Goal: Information Seeking & Learning: Learn about a topic

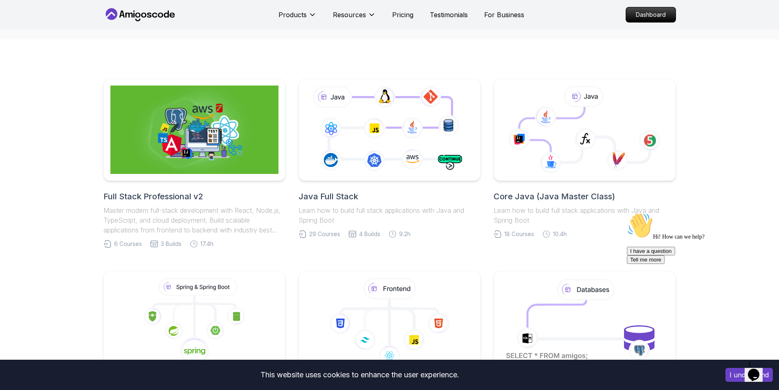
scroll to position [164, 0]
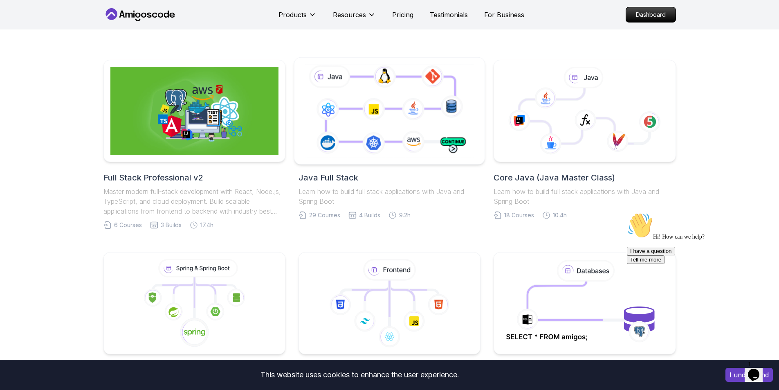
click at [388, 137] on icon at bounding box center [389, 111] width 173 height 96
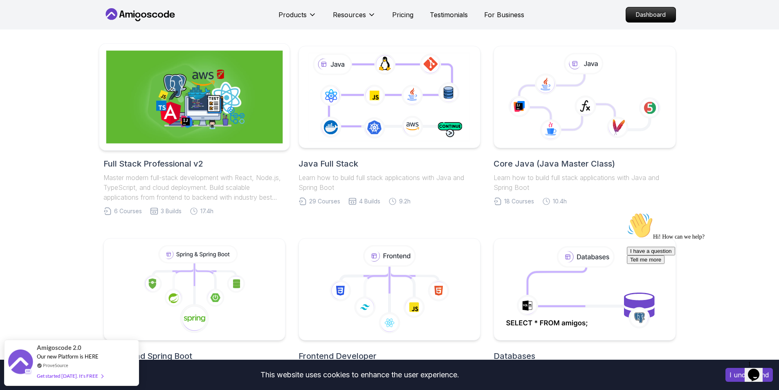
scroll to position [205, 0]
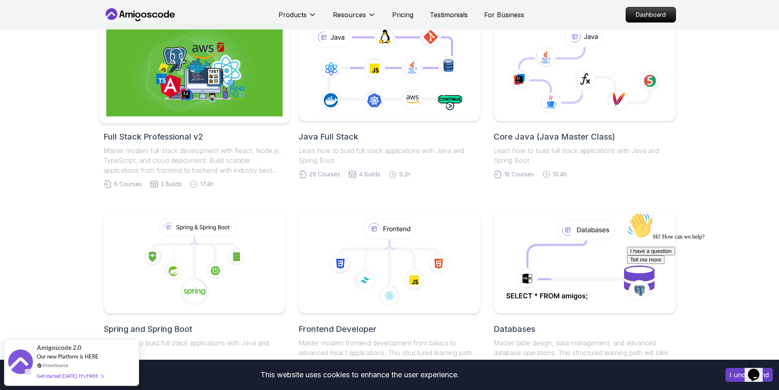
drag, startPoint x: 205, startPoint y: 49, endPoint x: 205, endPoint y: 54, distance: 4.9
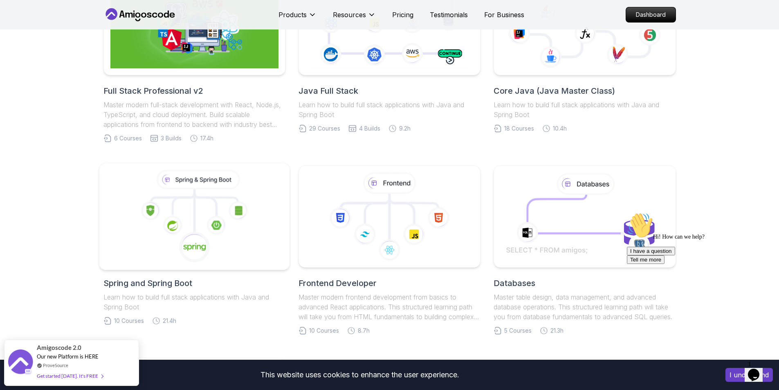
scroll to position [286, 0]
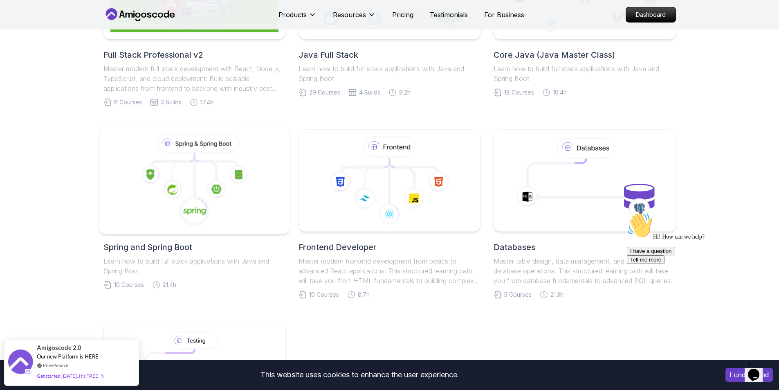
click at [194, 172] on icon at bounding box center [194, 174] width 0 height 43
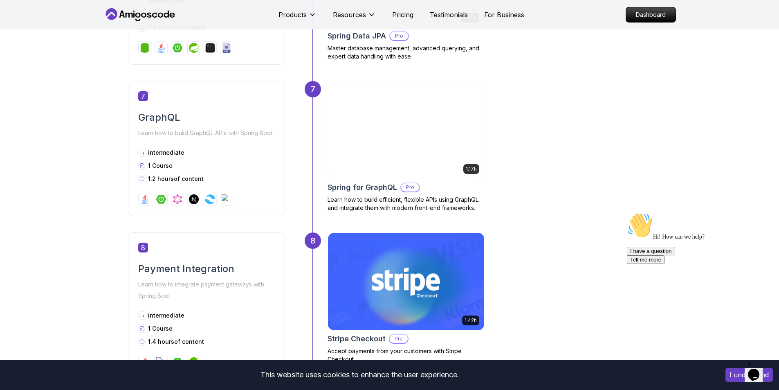
scroll to position [1432, 0]
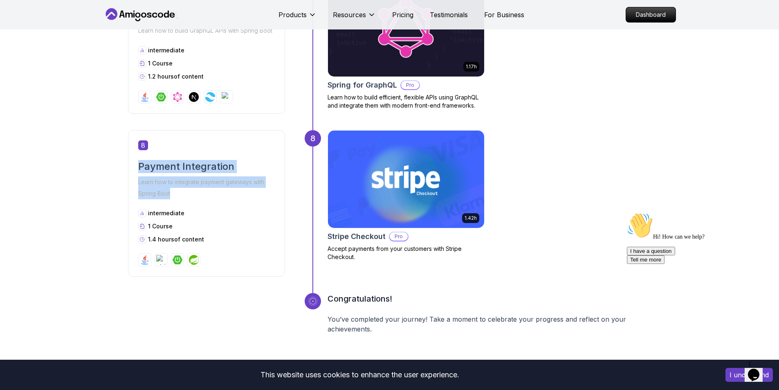
drag, startPoint x: 139, startPoint y: 163, endPoint x: 194, endPoint y: 193, distance: 63.3
click at [194, 193] on div "8 Payment Integration Learn how to integrate payment gateways with Spring Boot …" at bounding box center [206, 203] width 157 height 146
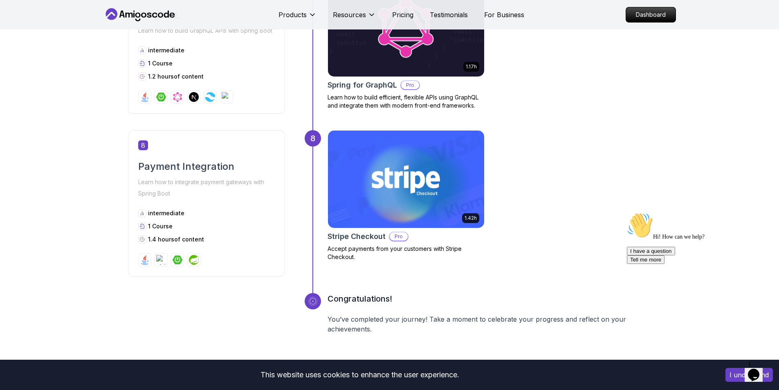
click at [243, 211] on div "intermediate" at bounding box center [206, 213] width 137 height 8
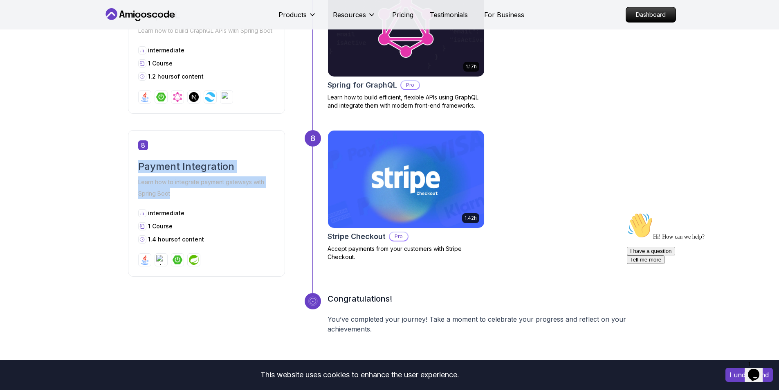
drag, startPoint x: 190, startPoint y: 198, endPoint x: 94, endPoint y: 164, distance: 102.5
click at [188, 194] on p "Learn how to integrate payment gateways with Spring Boot" at bounding box center [206, 187] width 137 height 23
click at [189, 194] on p "Learn how to integrate payment gateways with Spring Boot" at bounding box center [206, 187] width 137 height 23
drag, startPoint x: 189, startPoint y: 194, endPoint x: 70, endPoint y: 159, distance: 124.1
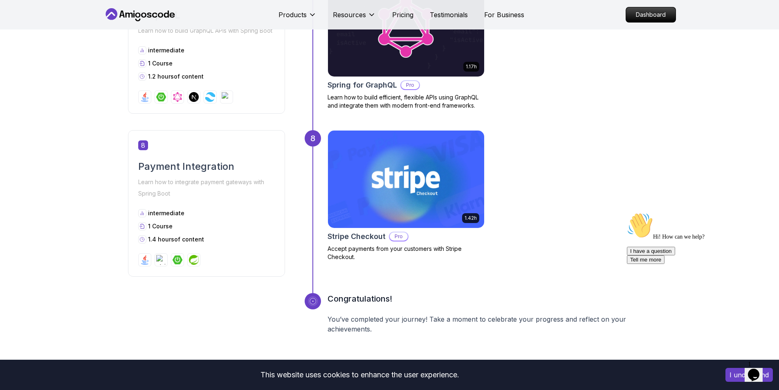
click at [226, 140] on div "8" at bounding box center [206, 145] width 137 height 10
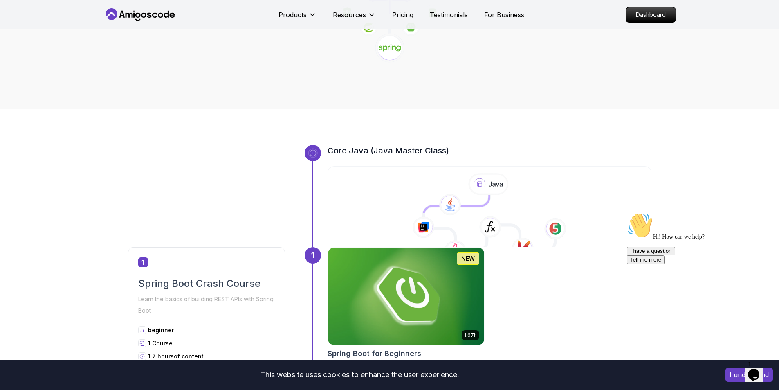
scroll to position [245, 0]
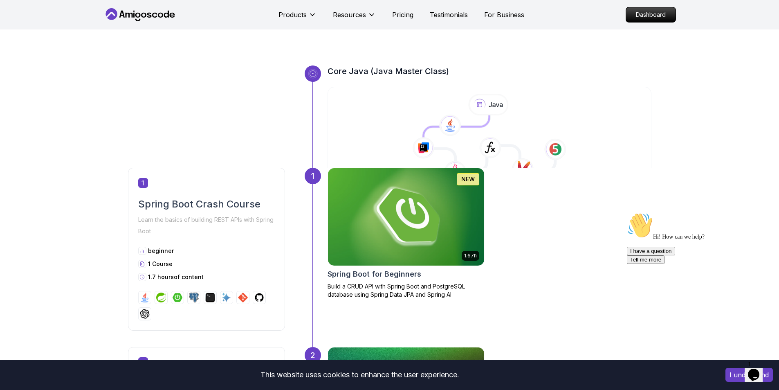
click at [420, 212] on img at bounding box center [406, 217] width 164 height 102
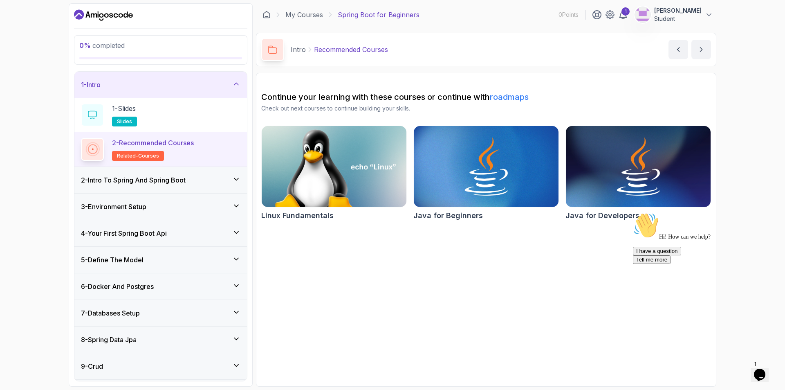
click at [237, 190] on div "2 - Intro To Spring And Spring Boot" at bounding box center [160, 180] width 173 height 26
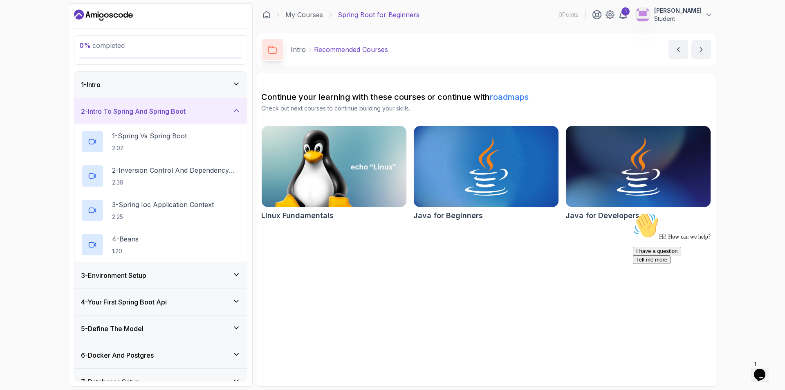
click at [225, 76] on div "1 - Intro" at bounding box center [160, 85] width 173 height 26
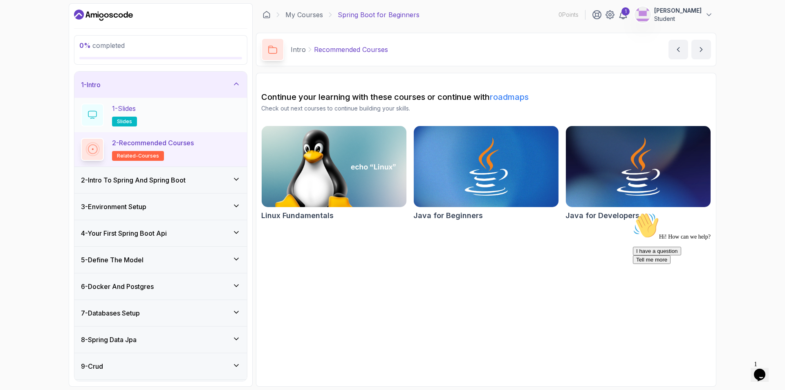
click at [198, 115] on div "1 - Slides slides" at bounding box center [161, 114] width 160 height 23
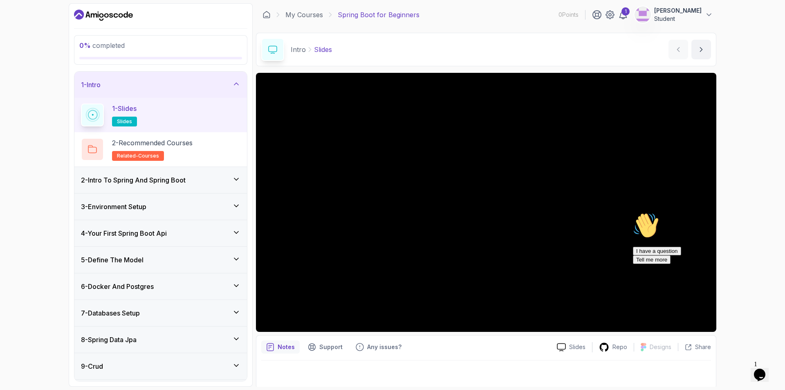
scroll to position [2, 0]
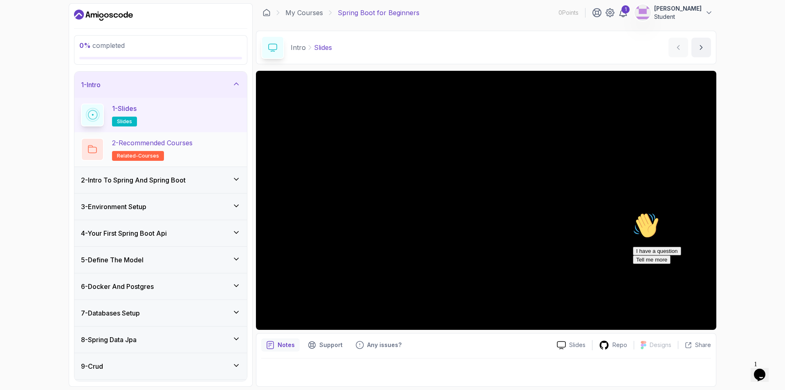
click at [210, 161] on div "2 - Recommended Courses related-courses" at bounding box center [160, 149] width 173 height 34
click at [167, 147] on p "2 - Recommended Courses" at bounding box center [152, 143] width 81 height 10
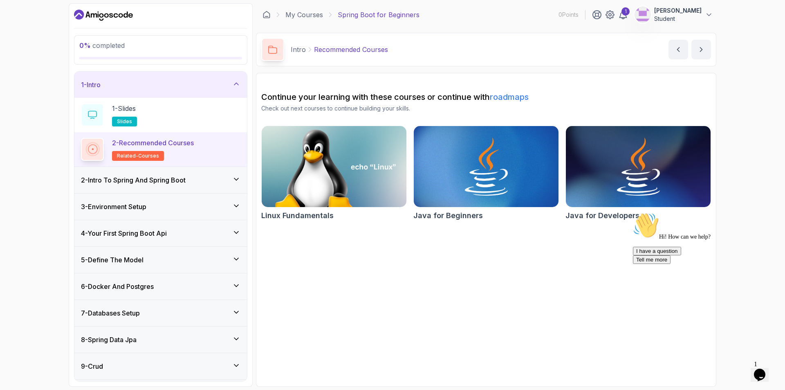
click at [205, 187] on div "2 - Intro To Spring And Spring Boot" at bounding box center [160, 180] width 173 height 26
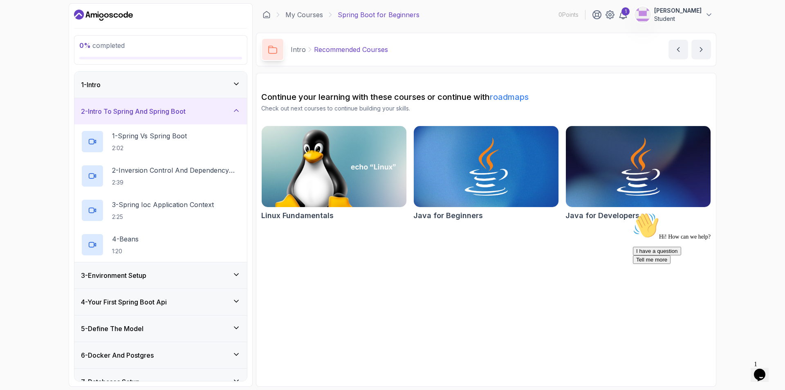
click at [227, 271] on div "3 - Environment Setup" at bounding box center [161, 275] width 160 height 10
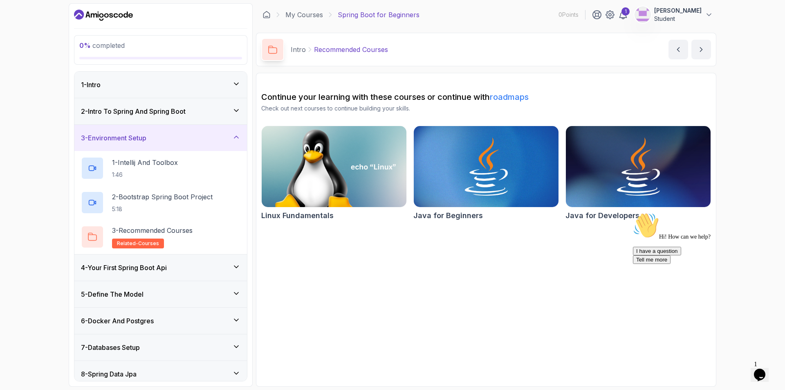
click at [227, 265] on div "4 - Your First Spring Boot Api" at bounding box center [161, 268] width 160 height 10
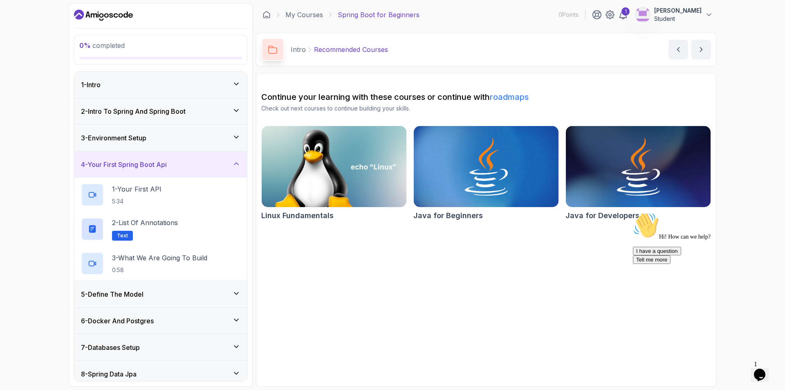
click at [212, 300] on div "5 - Define The Model" at bounding box center [160, 294] width 173 height 26
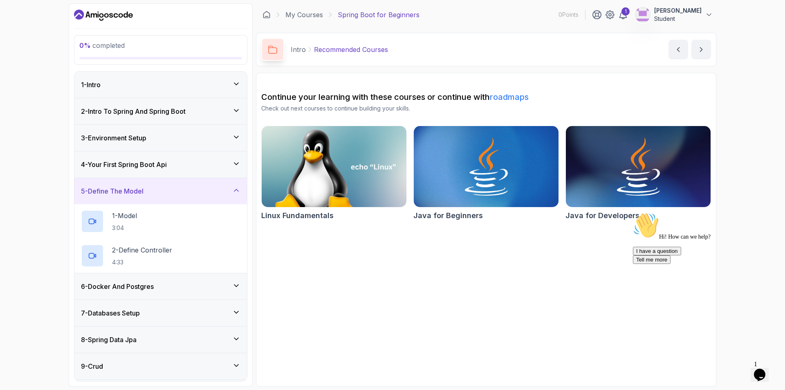
click at [206, 292] on div "6 - Docker And Postgres" at bounding box center [160, 286] width 173 height 26
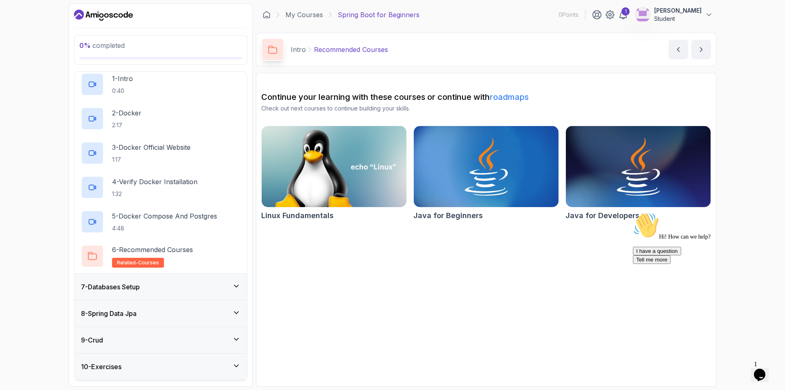
click at [214, 290] on div "7 - Databases Setup" at bounding box center [161, 287] width 160 height 10
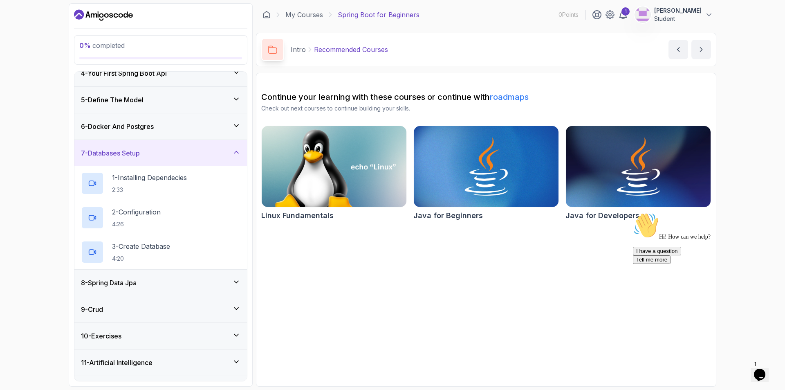
click at [210, 286] on div "8 - Spring Data Jpa" at bounding box center [161, 283] width 160 height 10
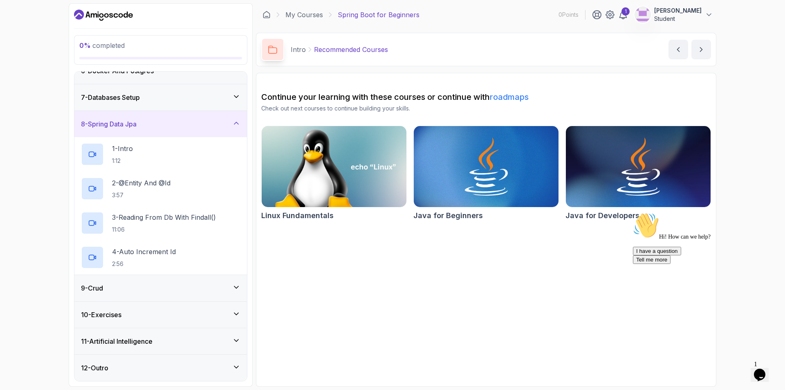
click at [211, 290] on div "9 - Crud" at bounding box center [161, 288] width 160 height 10
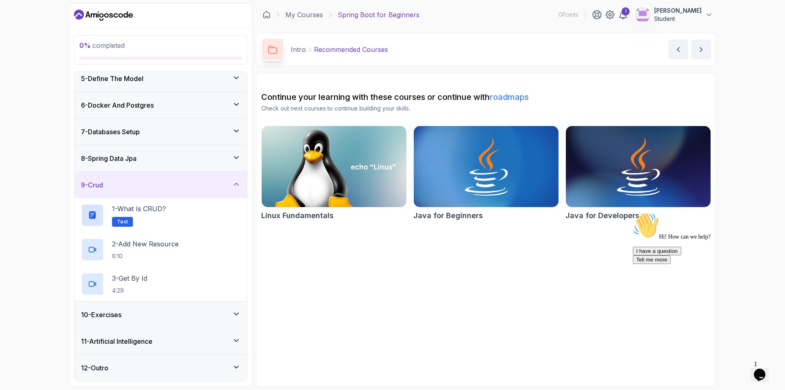
click at [200, 313] on div "10 - Exercises" at bounding box center [161, 315] width 160 height 10
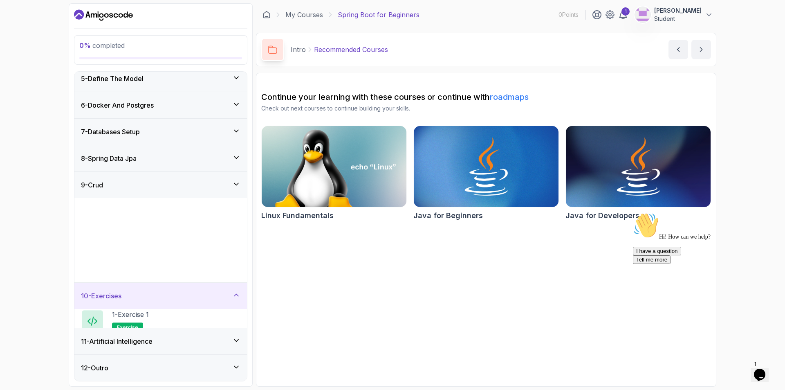
scroll to position [112, 0]
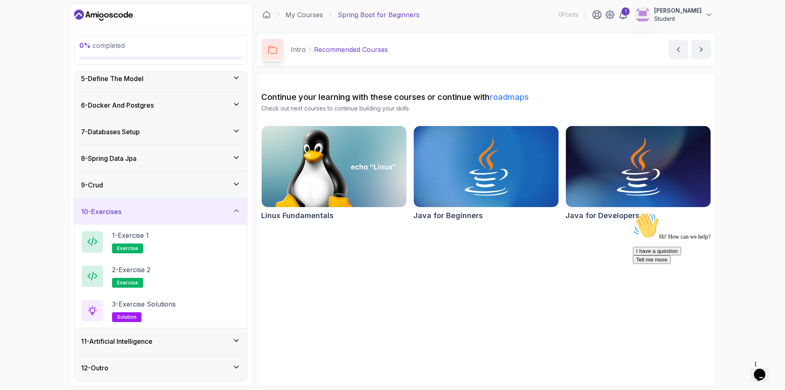
click at [221, 352] on div "11 - Artificial Intelligence" at bounding box center [160, 341] width 173 height 26
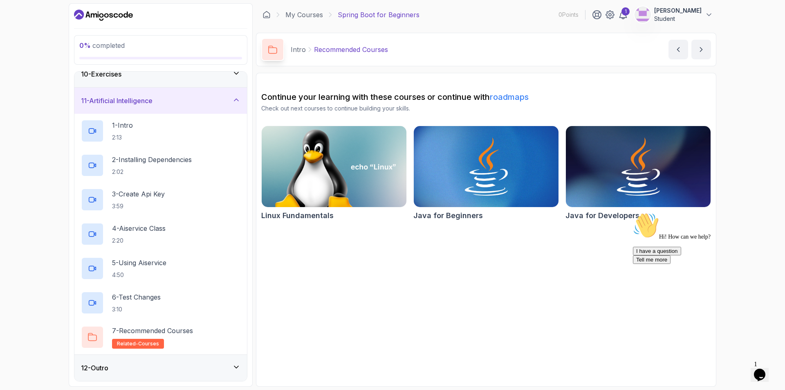
click at [207, 378] on div "12 - Outro" at bounding box center [160, 368] width 173 height 26
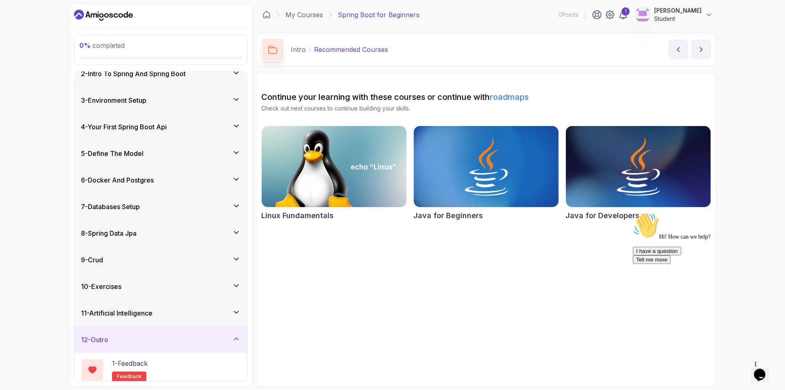
scroll to position [0, 0]
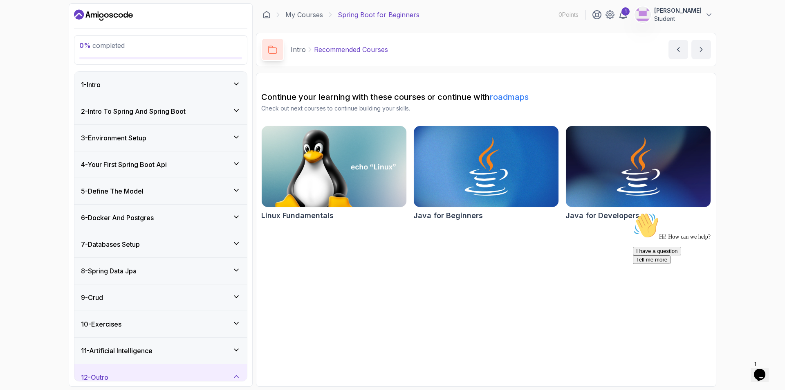
click at [178, 113] on h3 "2 - Intro To Spring And Spring Boot" at bounding box center [133, 111] width 105 height 10
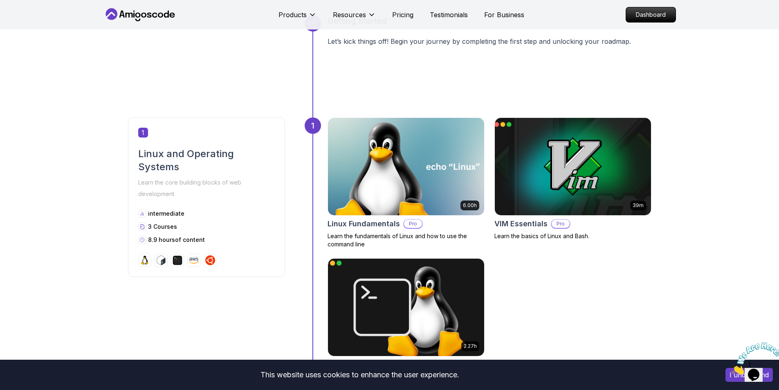
scroll to position [245, 0]
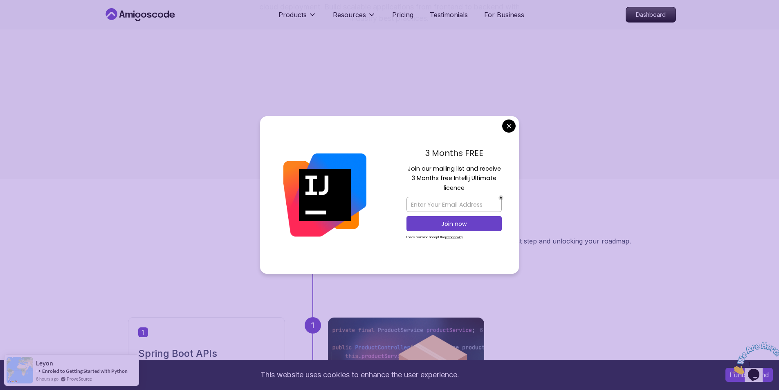
scroll to position [123, 0]
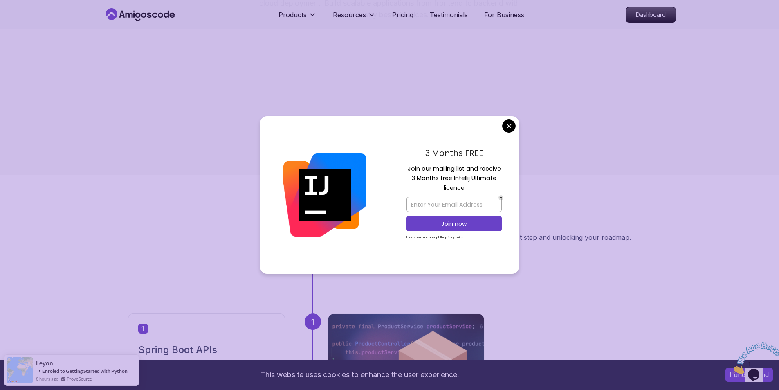
click at [507, 135] on div "3 Months FREE Join our mailing list and receive 3 Months free Intellij Ultimate…" at bounding box center [454, 195] width 130 height 158
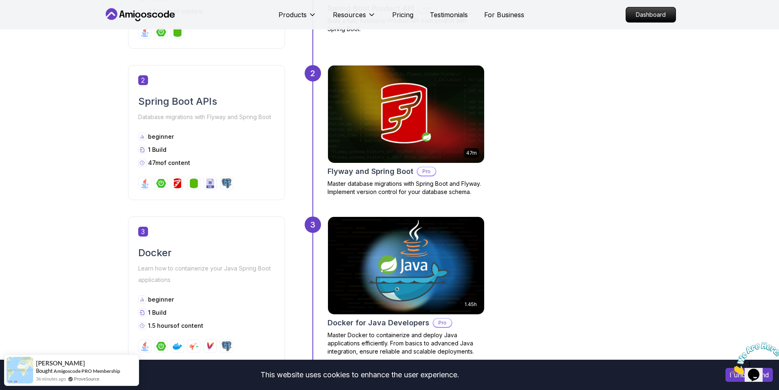
scroll to position [573, 0]
